Goal: Task Accomplishment & Management: Use online tool/utility

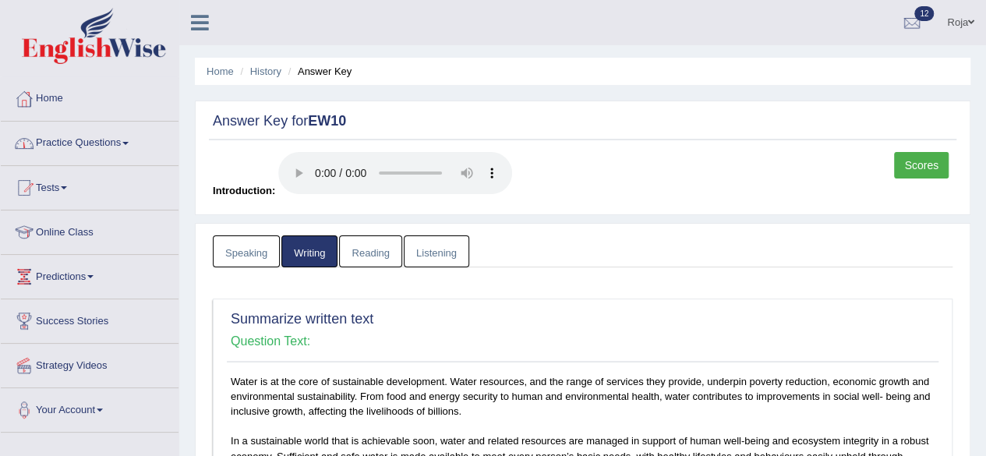
click at [59, 90] on link "Home" at bounding box center [90, 96] width 178 height 39
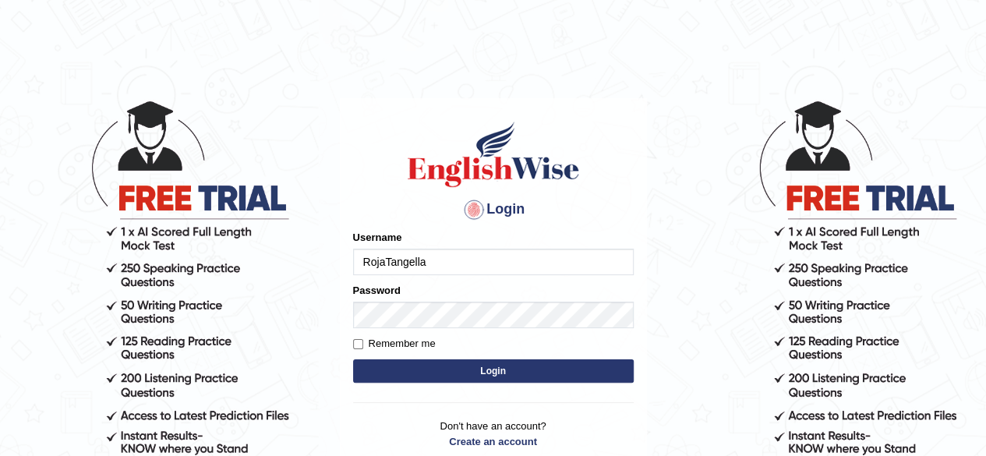
type input "RojaTangella"
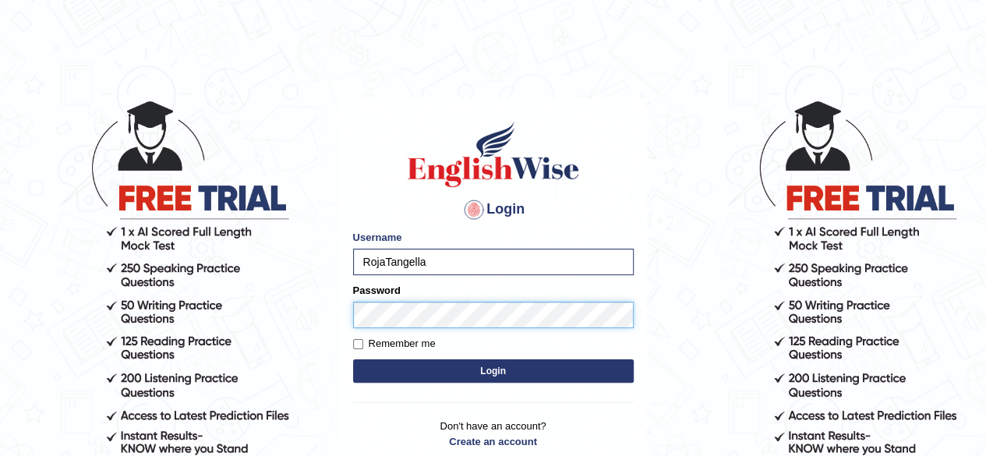
click at [353, 359] on button "Login" at bounding box center [493, 370] width 281 height 23
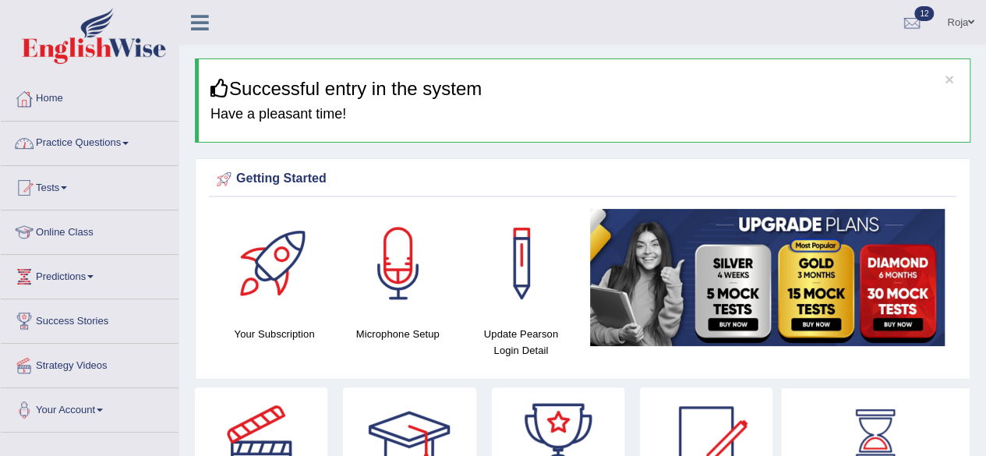
click at [60, 175] on link "Tests" at bounding box center [90, 185] width 178 height 39
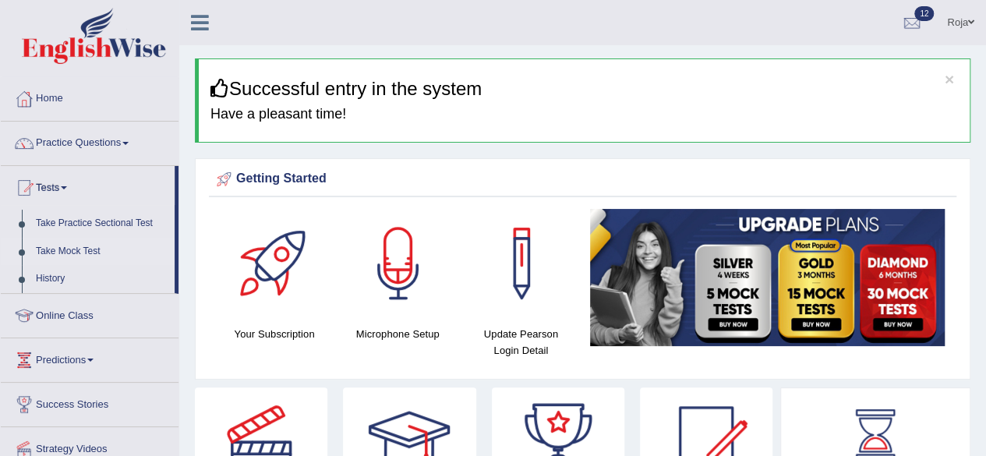
click at [53, 250] on link "Take Mock Test" at bounding box center [102, 252] width 146 height 28
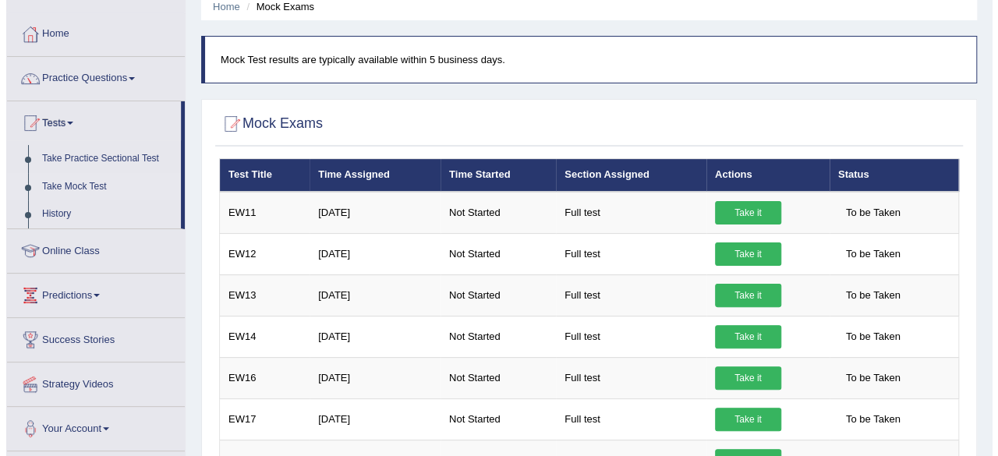
scroll to position [71, 0]
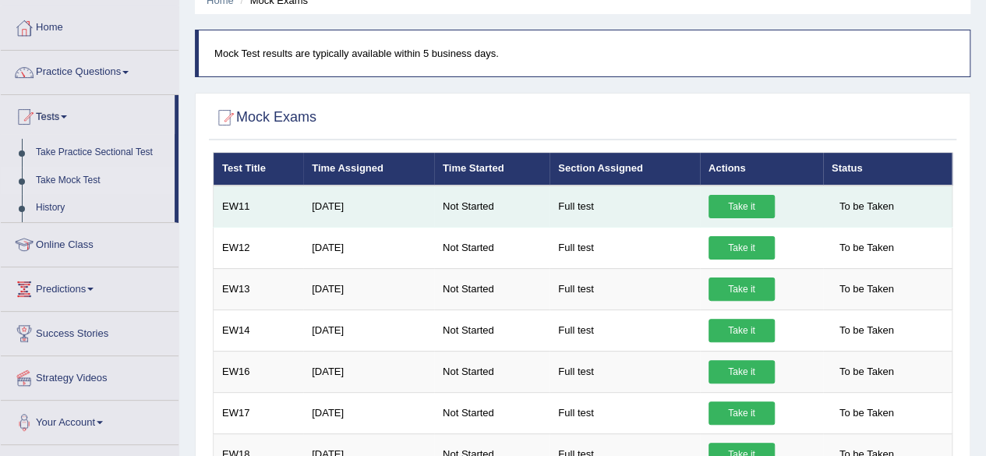
click at [745, 207] on link "Take it" at bounding box center [742, 206] width 66 height 23
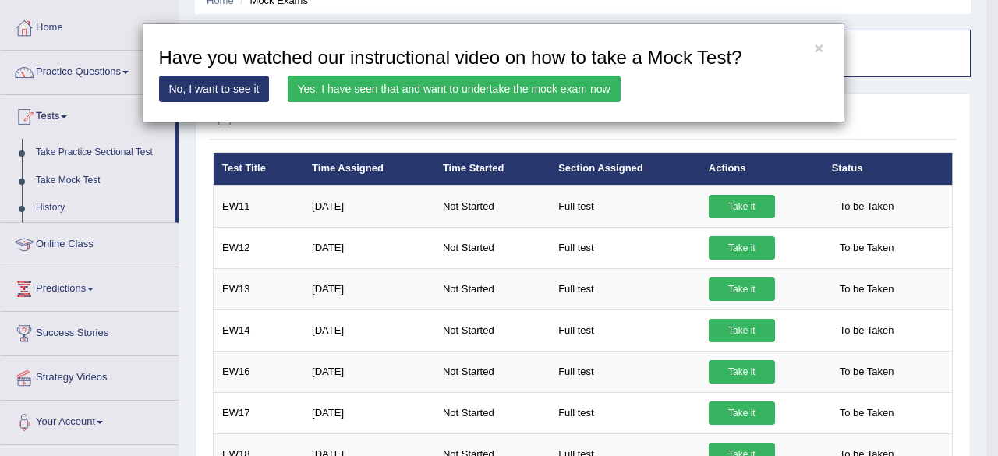
click at [316, 81] on link "Yes, I have seen that and want to undertake the mock exam now" at bounding box center [454, 89] width 333 height 27
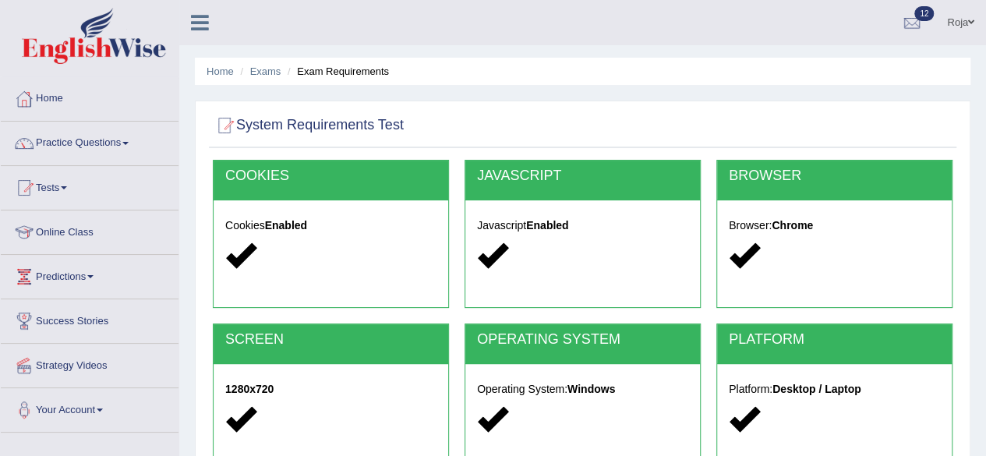
drag, startPoint x: 985, startPoint y: 154, endPoint x: 990, endPoint y: 165, distance: 11.2
click at [986, 165] on html "Toggle navigation Home Practice Questions Speaking Practice Read Aloud Repeat S…" at bounding box center [493, 228] width 986 height 456
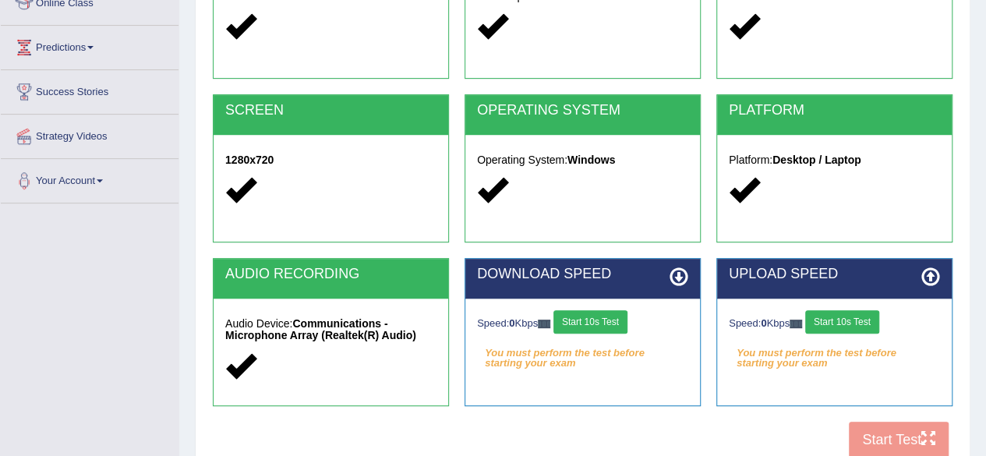
scroll to position [362, 0]
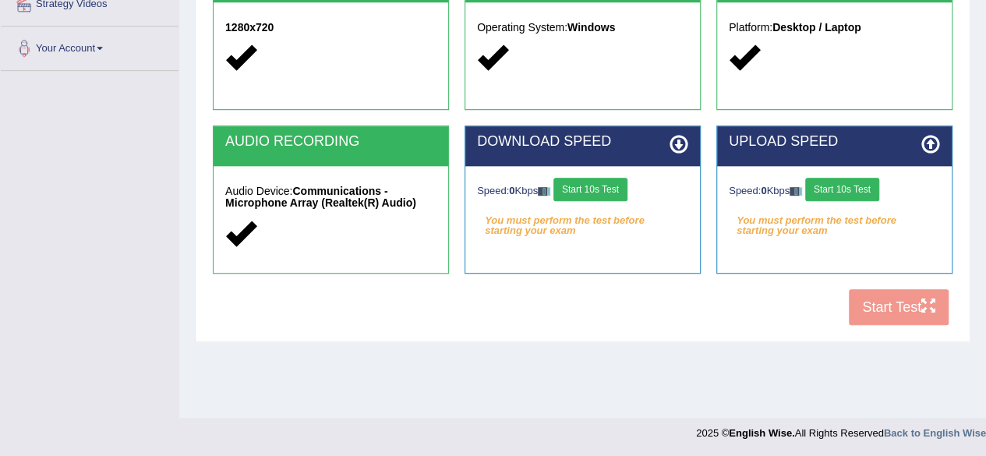
click at [594, 192] on button "Start 10s Test" at bounding box center [591, 189] width 74 height 23
click at [863, 193] on button "Start 10s Test" at bounding box center [843, 189] width 74 height 23
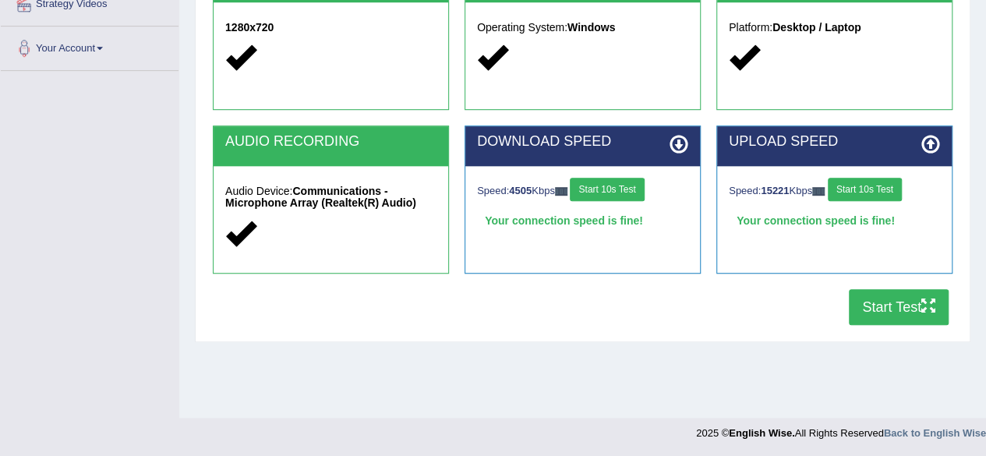
click at [863, 193] on button "Start 10s Test" at bounding box center [865, 189] width 74 height 23
click at [872, 310] on button "Start Test" at bounding box center [899, 307] width 100 height 36
